Goal: Information Seeking & Learning: Learn about a topic

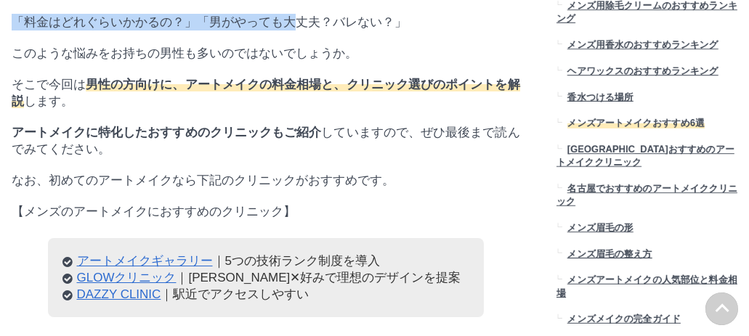
scroll to position [38168, 726]
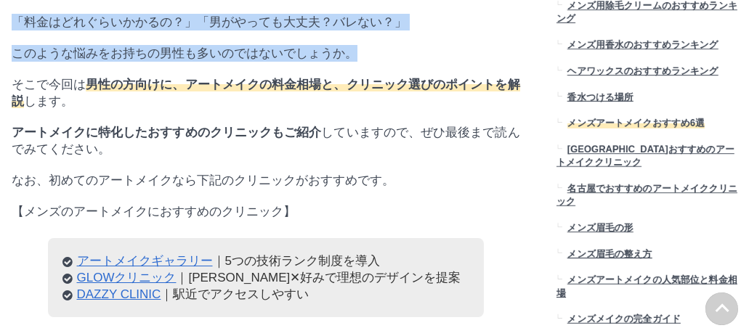
drag, startPoint x: 11, startPoint y: 24, endPoint x: 364, endPoint y: 69, distance: 355.7
drag, startPoint x: 363, startPoint y: 71, endPoint x: 197, endPoint y: 95, distance: 167.3
click at [197, 62] on p "このような悩みをお持ちの男性も多いのではないでしょうか。" at bounding box center [266, 53] width 508 height 17
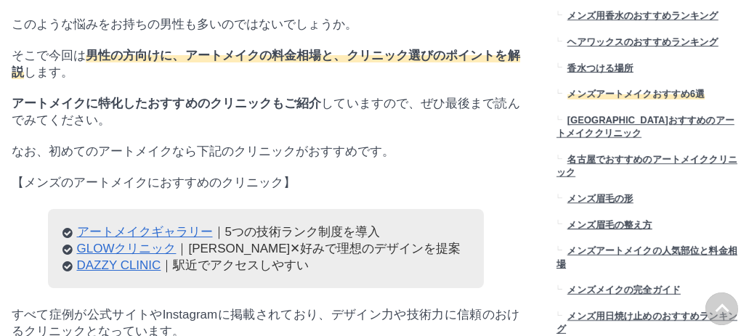
click at [386, 79] on span "男性の方向けに、アートメイクの料金相場と、クリニック選びのポイントを解説" at bounding box center [266, 64] width 508 height 30
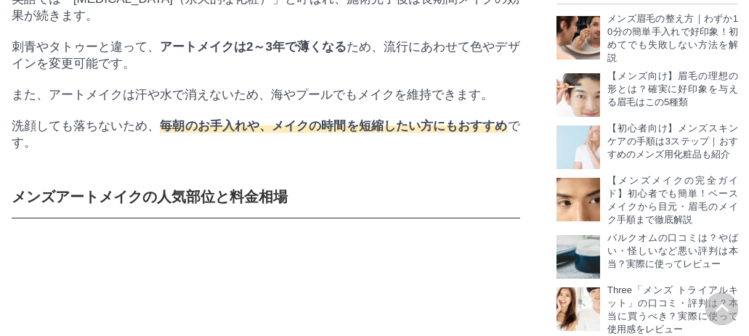
scroll to position [0, 0]
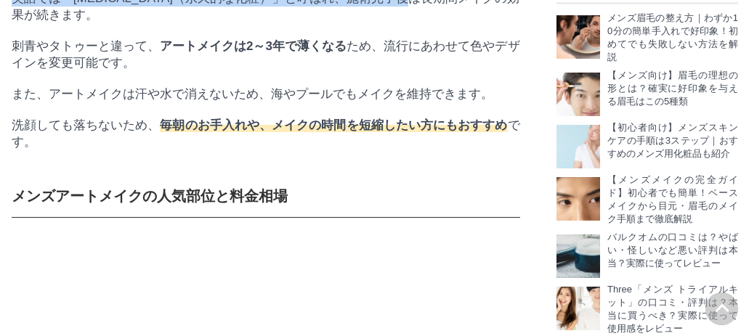
drag, startPoint x: 53, startPoint y: 51, endPoint x: 396, endPoint y: 101, distance: 346.3
drag, startPoint x: 396, startPoint y: 101, endPoint x: 374, endPoint y: 113, distance: 25.0
click at [374, 23] on p "英語では「[MEDICAL_DATA]（永久的な化粧）」と呼ばれ、施術完了後は長期間メイクの効果が続きます。" at bounding box center [266, 6] width 508 height 33
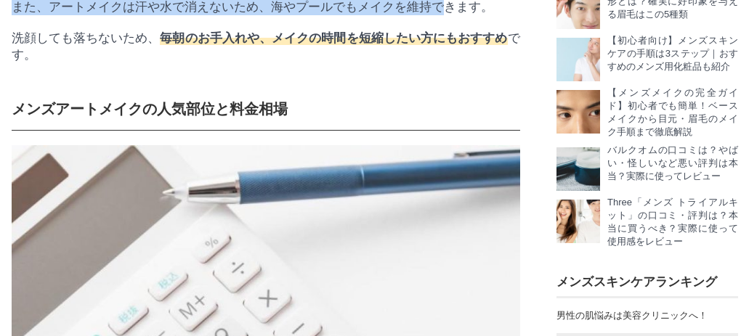
drag, startPoint x: 61, startPoint y: 36, endPoint x: 445, endPoint y: 111, distance: 391.4
drag, startPoint x: 445, startPoint y: 111, endPoint x: 336, endPoint y: 122, distance: 109.5
click at [338, 15] on p "また、アートメイクは汗や水で消えないため、海やプールでもメイクを維持できます。" at bounding box center [266, 7] width 508 height 17
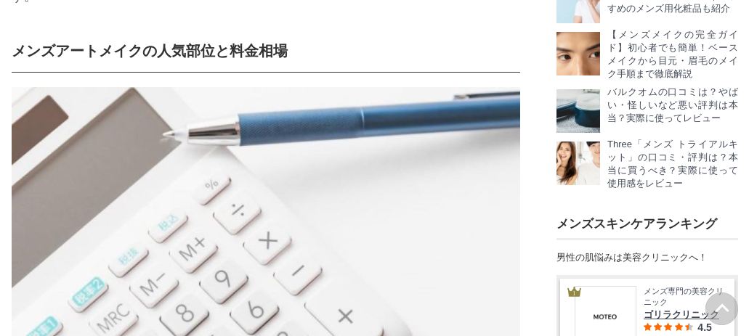
drag, startPoint x: 135, startPoint y: 87, endPoint x: 404, endPoint y: 96, distance: 269.5
drag, startPoint x: 404, startPoint y: 96, endPoint x: 382, endPoint y: 115, distance: 29.8
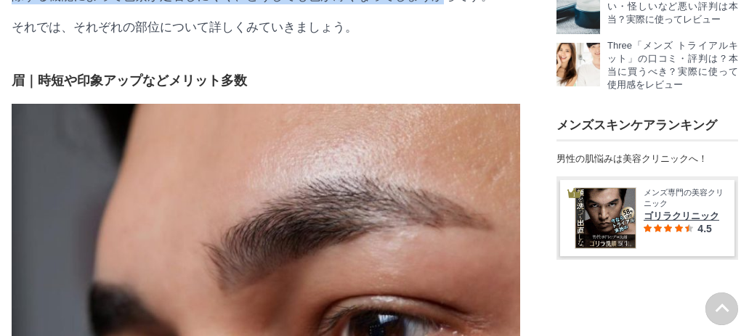
drag, startPoint x: 8, startPoint y: 122, endPoint x: 442, endPoint y: 147, distance: 434.9
drag, startPoint x: 442, startPoint y: 147, endPoint x: 370, endPoint y: 160, distance: 73.1
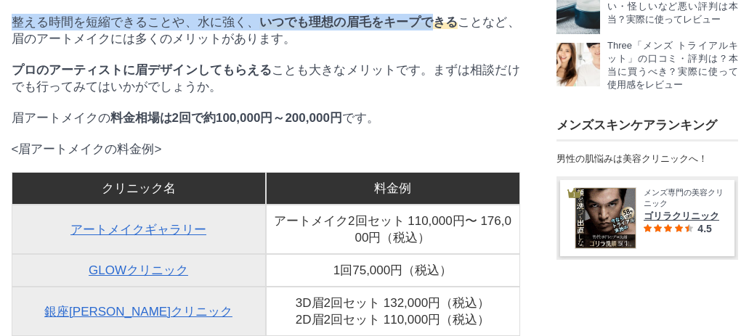
drag, startPoint x: 24, startPoint y: 128, endPoint x: 435, endPoint y: 184, distance: 414.8
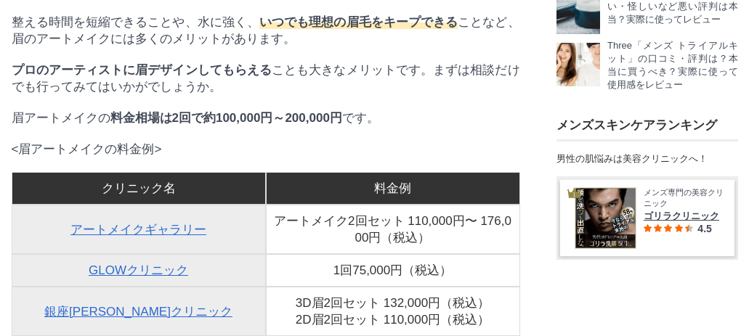
drag, startPoint x: 435, startPoint y: 184, endPoint x: 319, endPoint y: 208, distance: 118.5
click at [322, 47] on p "整える時間を短縮できることや、水に強く、 いつでも理想の眉毛をキープできる ことなど、眉のアートメイクには多くのメリットがあります。" at bounding box center [266, 30] width 508 height 33
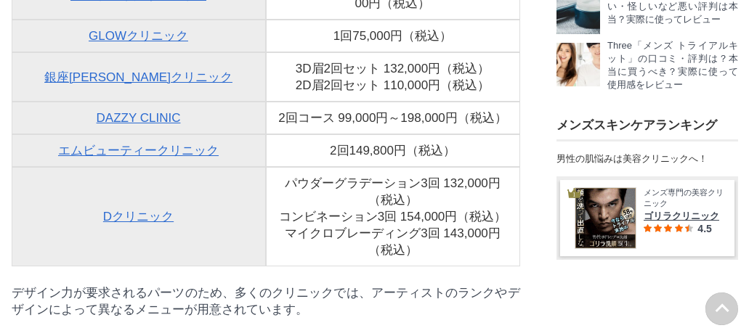
scroll to position [2239, 182]
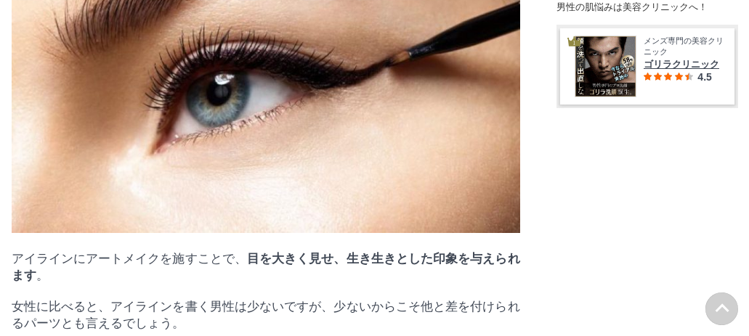
drag, startPoint x: 387, startPoint y: 18, endPoint x: 325, endPoint y: 86, distance: 92.5
drag, startPoint x: 325, startPoint y: 86, endPoint x: 249, endPoint y: 84, distance: 75.5
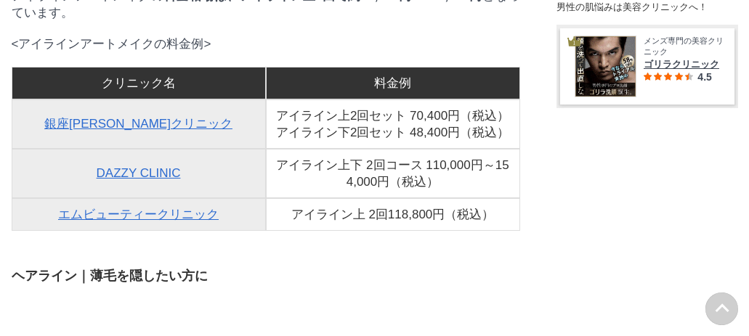
drag, startPoint x: 30, startPoint y: 73, endPoint x: 428, endPoint y: 136, distance: 402.3
drag, startPoint x: 428, startPoint y: 136, endPoint x: 366, endPoint y: 153, distance: 63.9
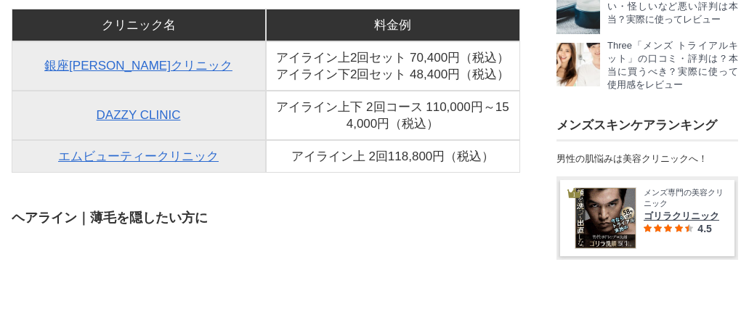
drag, startPoint x: 12, startPoint y: 76, endPoint x: 390, endPoint y: 188, distance: 394.0
drag, startPoint x: 390, startPoint y: 188, endPoint x: 309, endPoint y: 191, distance: 81.4
